Goal: Task Accomplishment & Management: Manage account settings

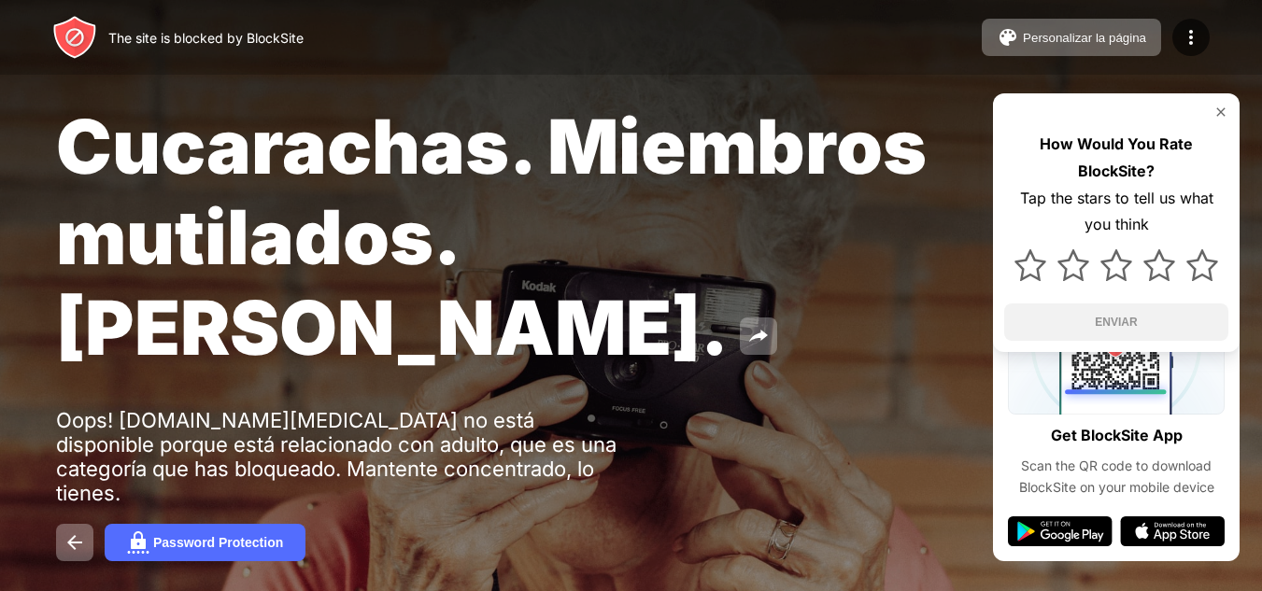
drag, startPoint x: 674, startPoint y: 273, endPoint x: 273, endPoint y: 404, distance: 421.6
click at [674, 273] on div "Cucarachas. Miembros mutilados. [PERSON_NAME]." at bounding box center [516, 237] width 920 height 272
click at [1220, 119] on img at bounding box center [1221, 112] width 15 height 15
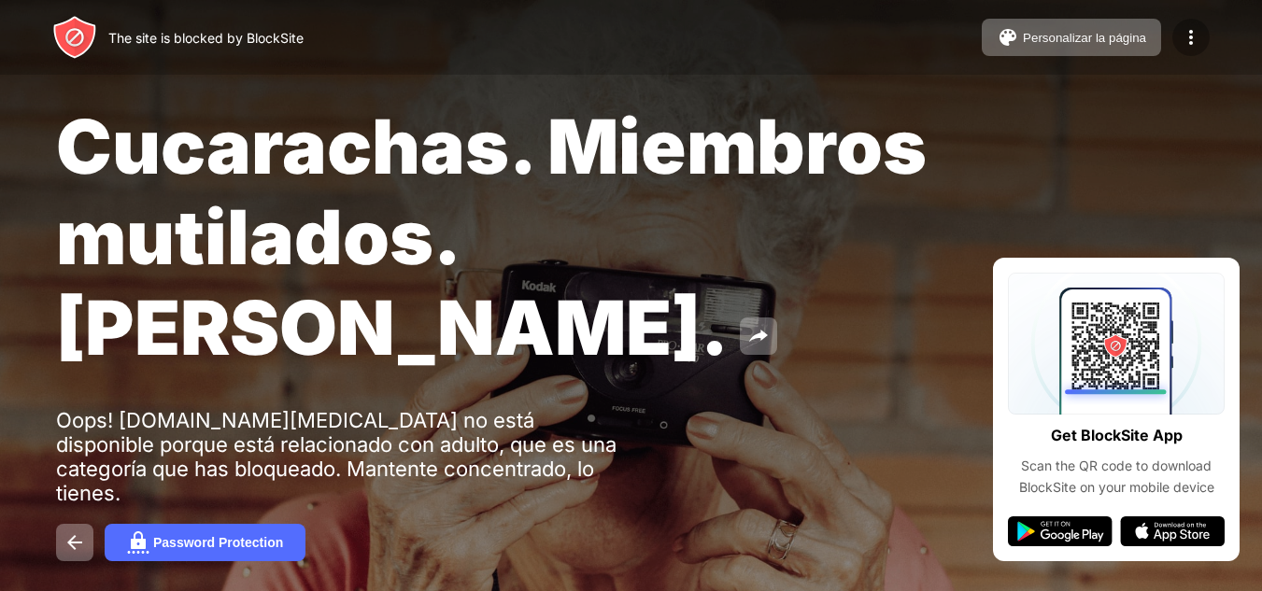
click at [1194, 34] on img at bounding box center [1191, 37] width 22 height 22
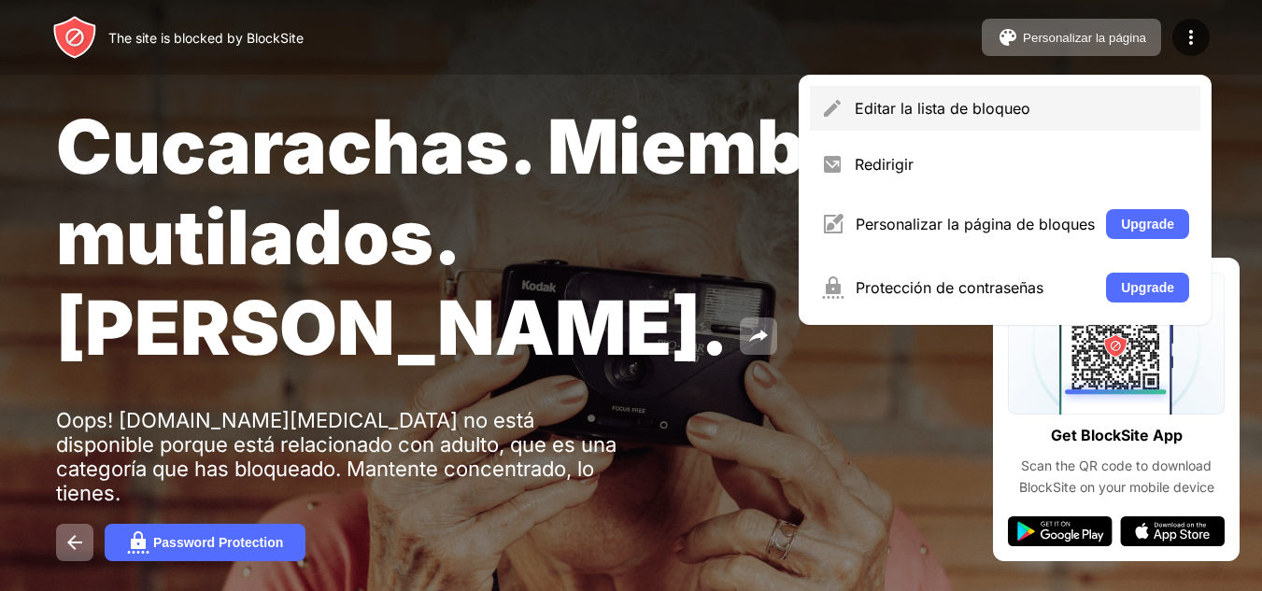
click at [1020, 99] on div "Editar la lista de bloqueo" at bounding box center [1022, 108] width 334 height 19
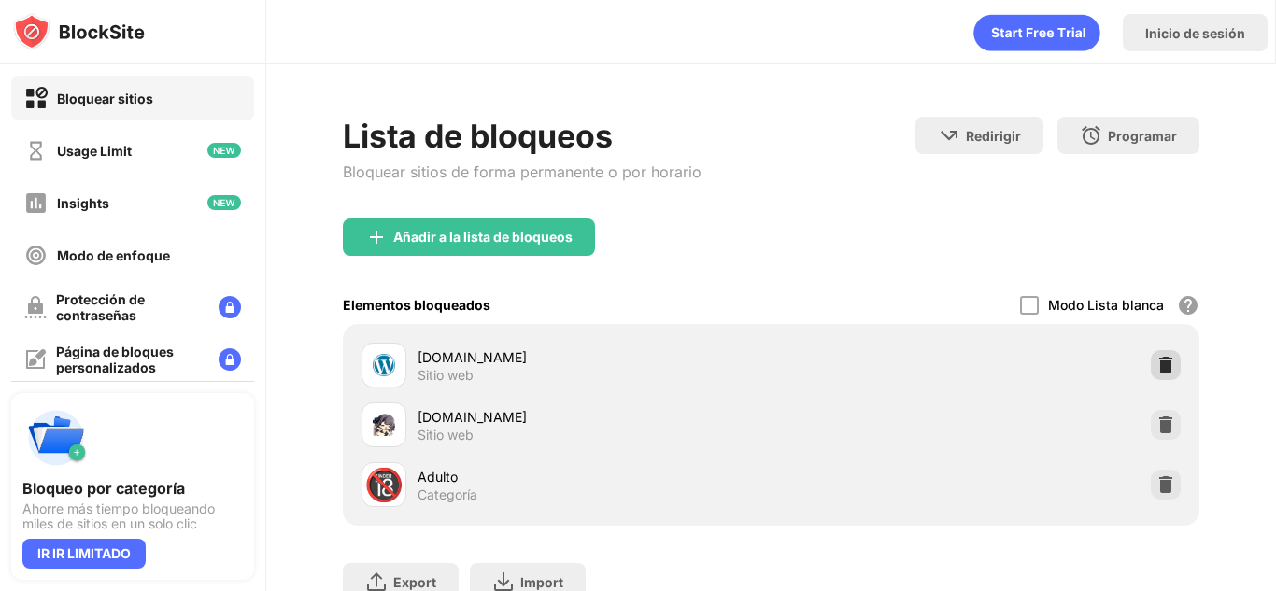
click at [1158, 370] on img at bounding box center [1166, 365] width 19 height 19
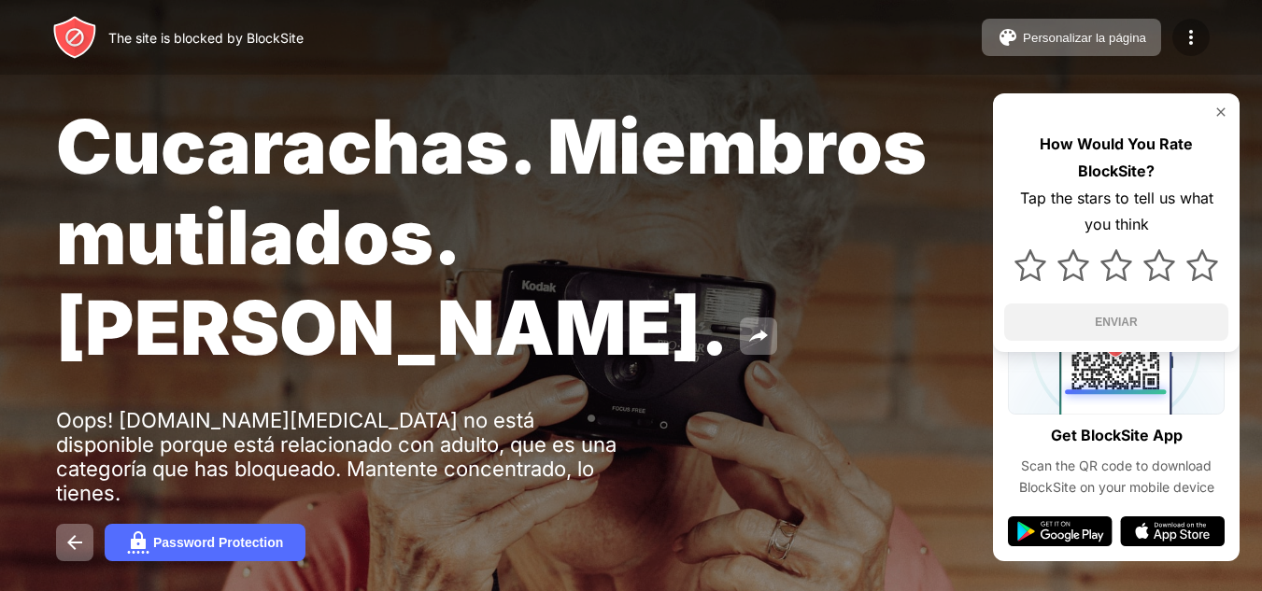
click at [1183, 36] on img at bounding box center [1191, 37] width 22 height 22
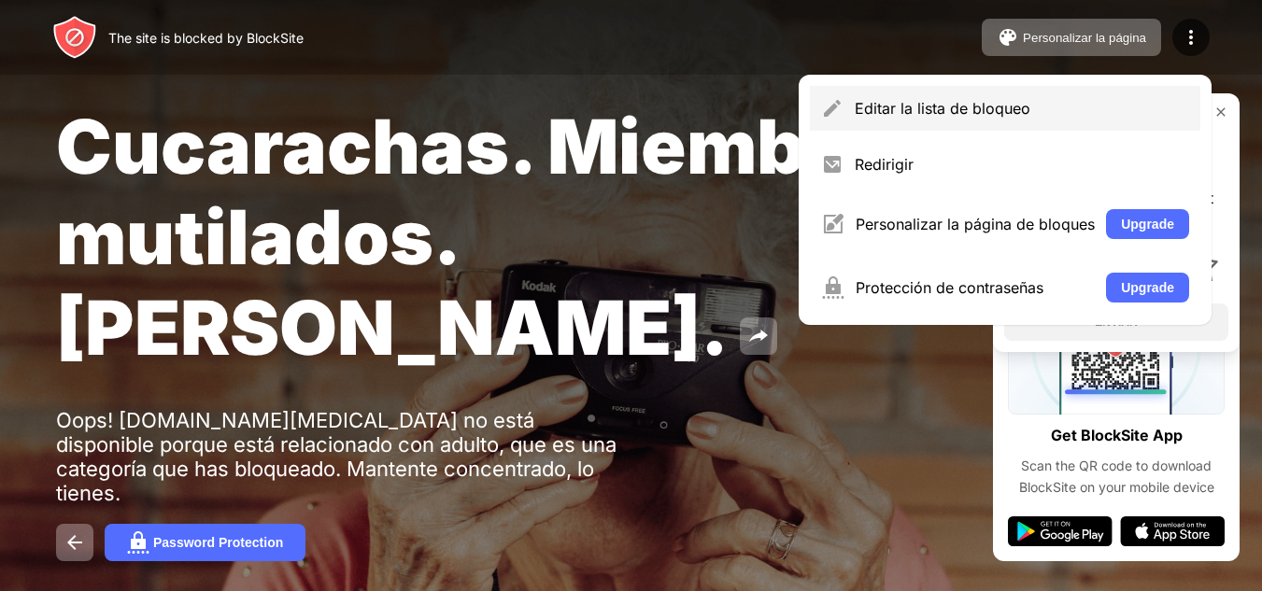
click at [903, 109] on div "Editar la lista de bloqueo" at bounding box center [1022, 108] width 334 height 19
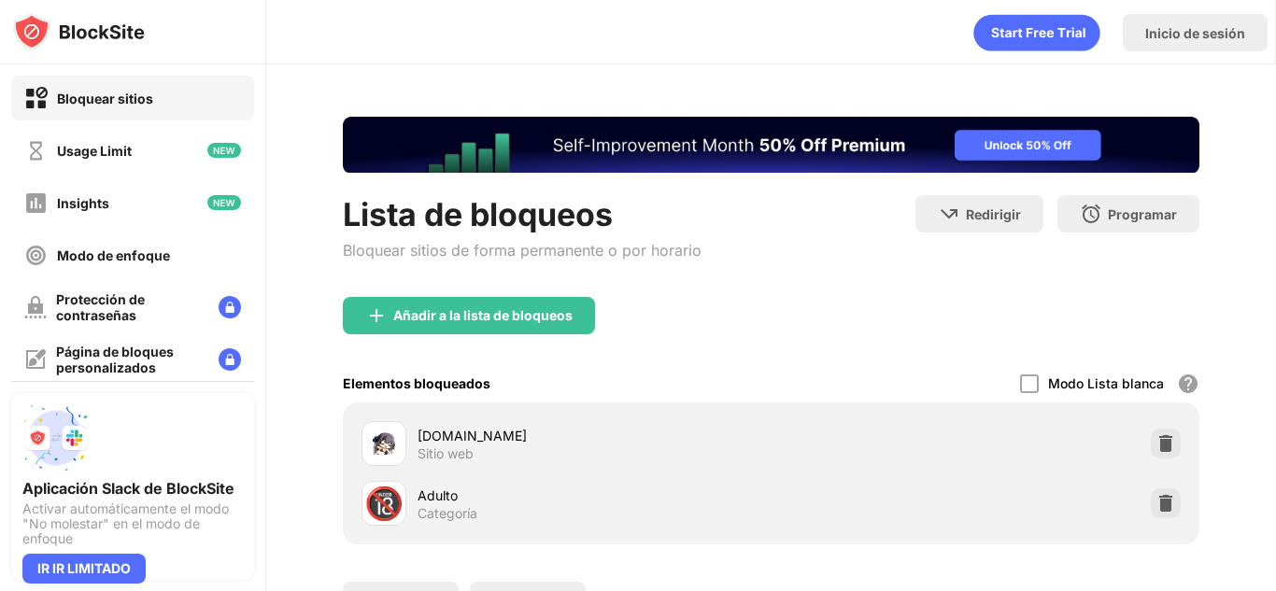
click at [875, 316] on div "Añadir a la lista de bloqueos" at bounding box center [771, 330] width 857 height 67
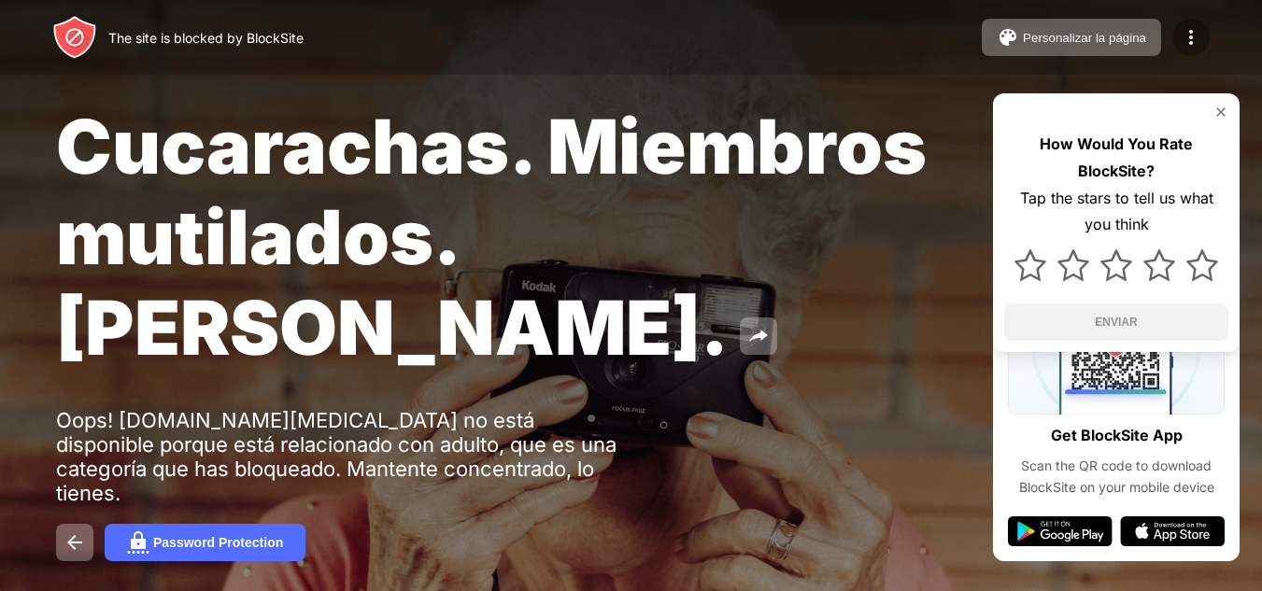
click at [1192, 27] on img at bounding box center [1191, 37] width 22 height 22
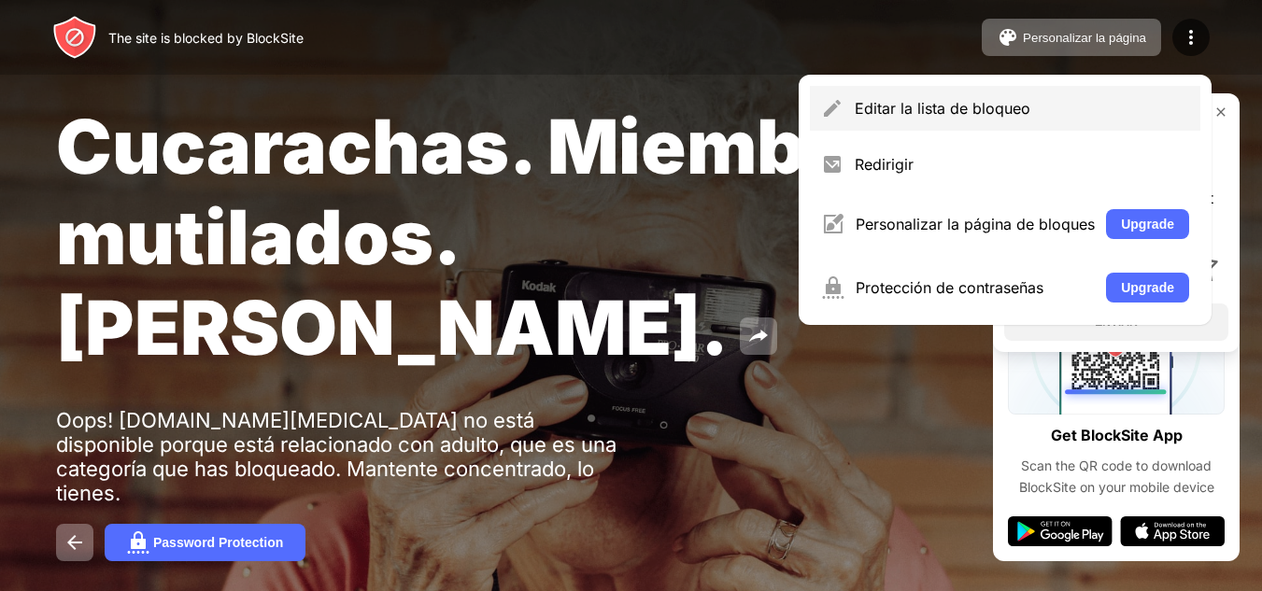
click at [1060, 121] on div "Editar la lista de bloqueo" at bounding box center [1005, 108] width 391 height 45
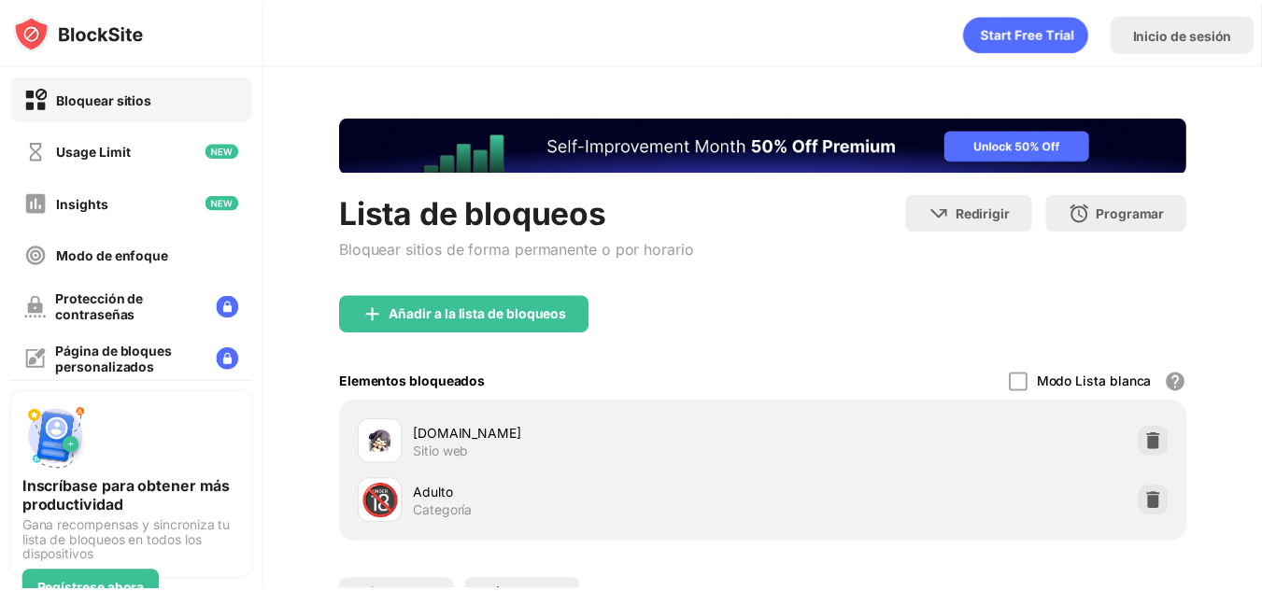
scroll to position [19, 0]
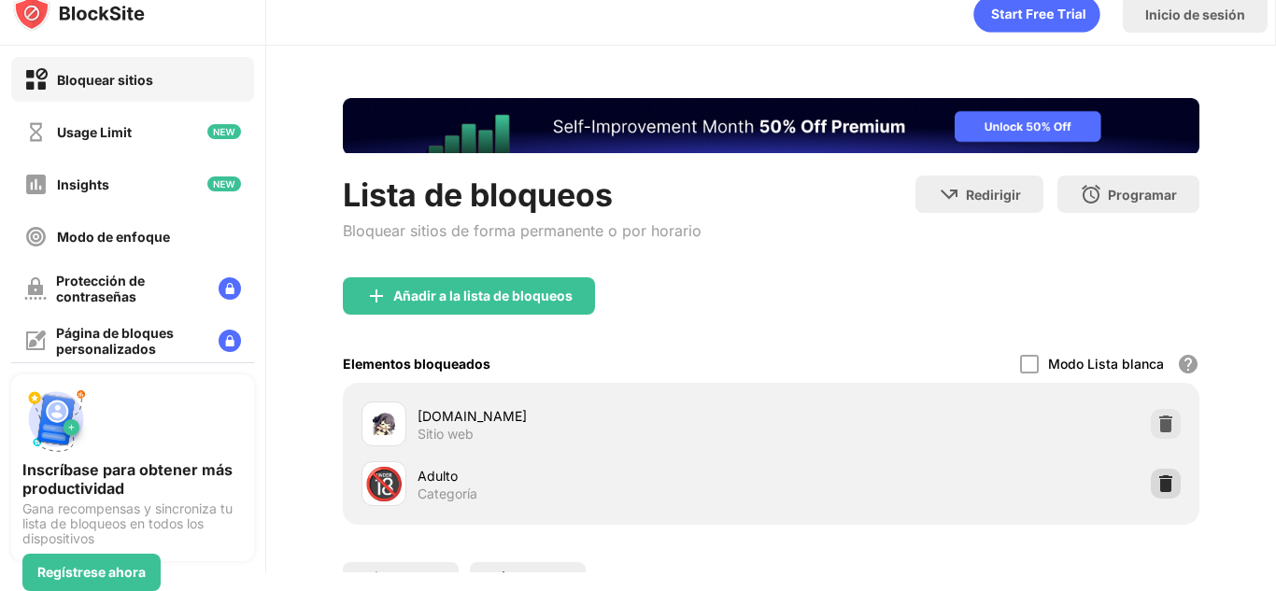
click at [1157, 478] on img at bounding box center [1166, 484] width 19 height 19
